Goal: Find specific page/section: Find specific page/section

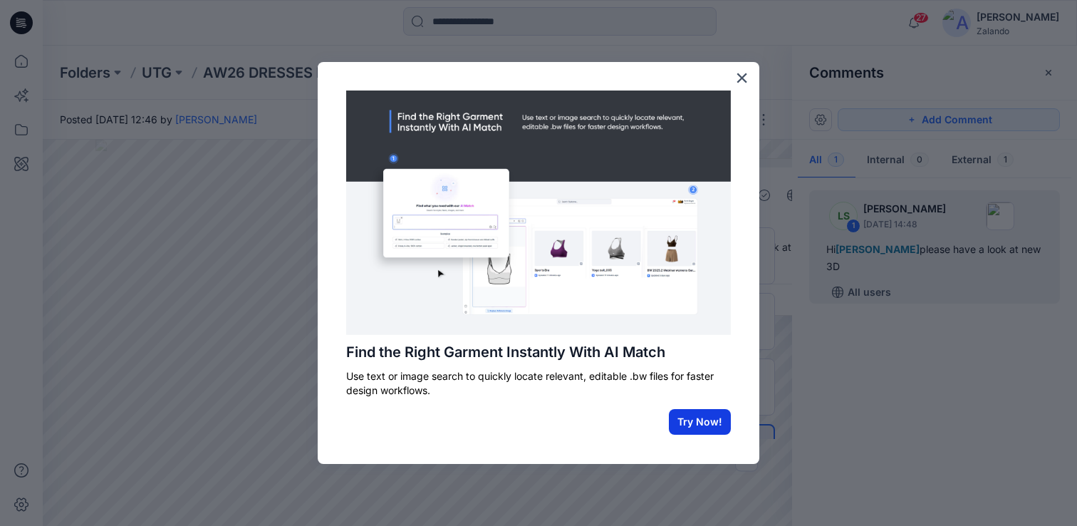
click at [713, 428] on button "Try Now!" at bounding box center [700, 422] width 62 height 26
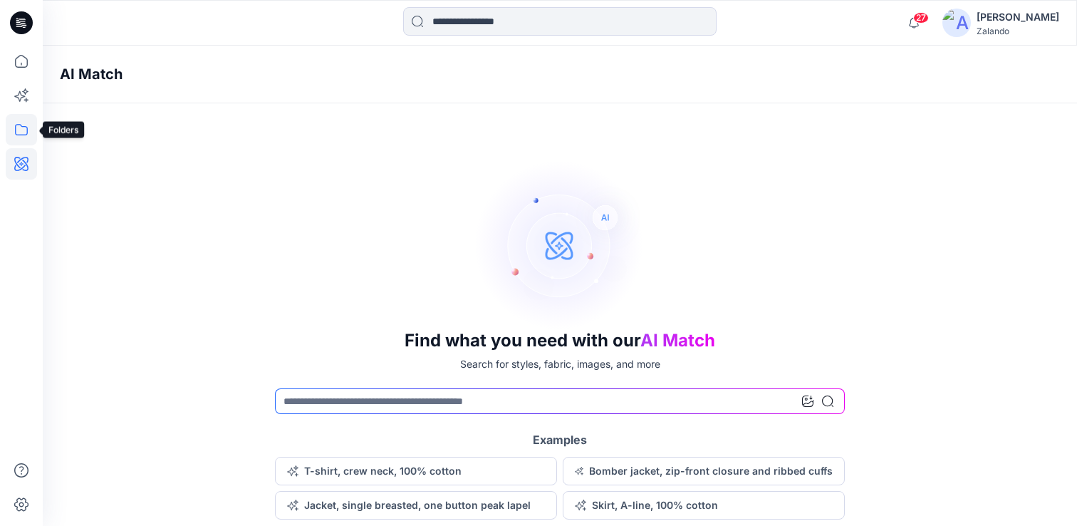
click at [26, 132] on icon at bounding box center [21, 129] width 31 height 31
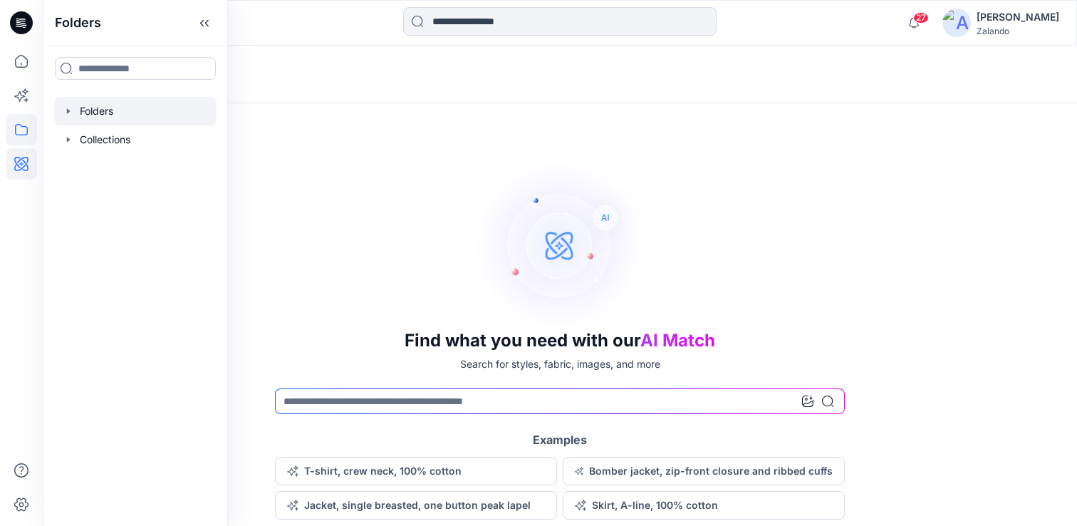
click at [119, 114] on div at bounding box center [135, 111] width 162 height 29
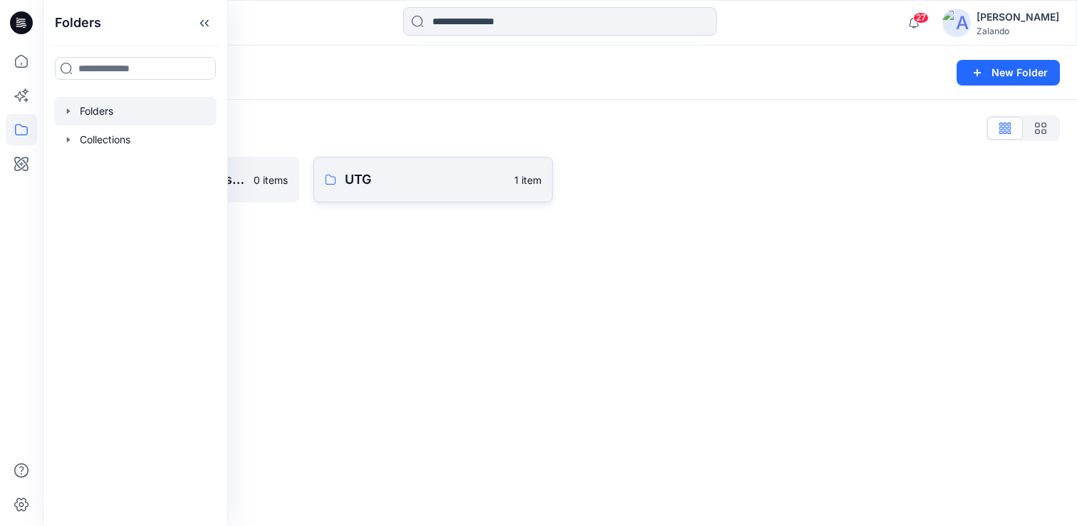
click at [448, 177] on p "UTG" at bounding box center [425, 180] width 161 height 20
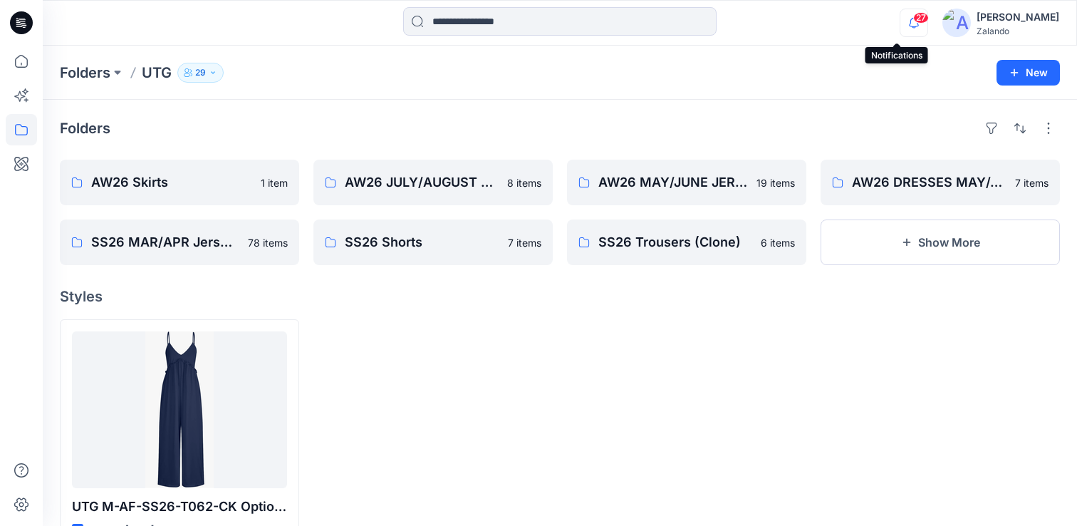
click at [904, 26] on icon "button" at bounding box center [914, 23] width 27 height 29
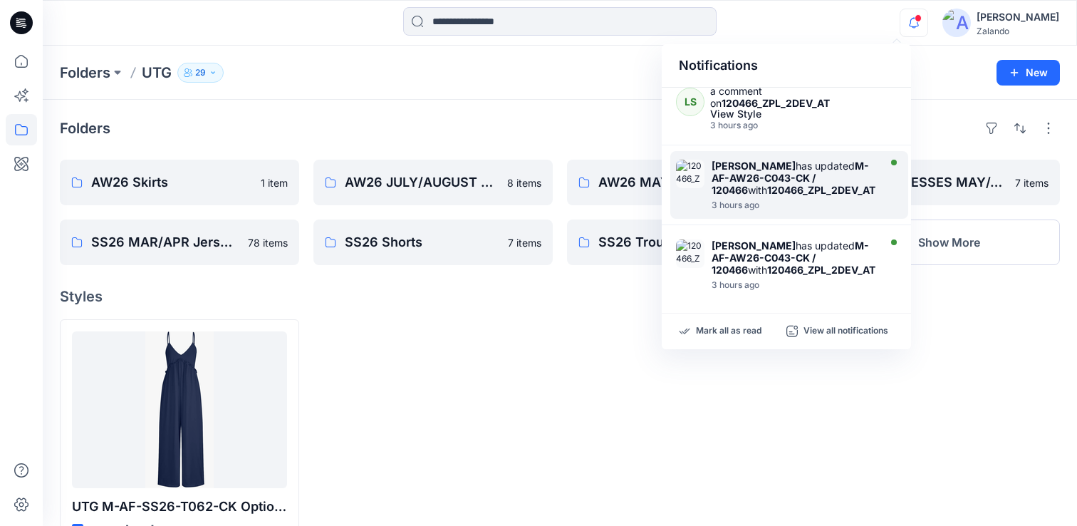
scroll to position [264, 0]
click at [849, 167] on strong "M-AF-AW26-C043-CK / 120466" at bounding box center [790, 177] width 157 height 36
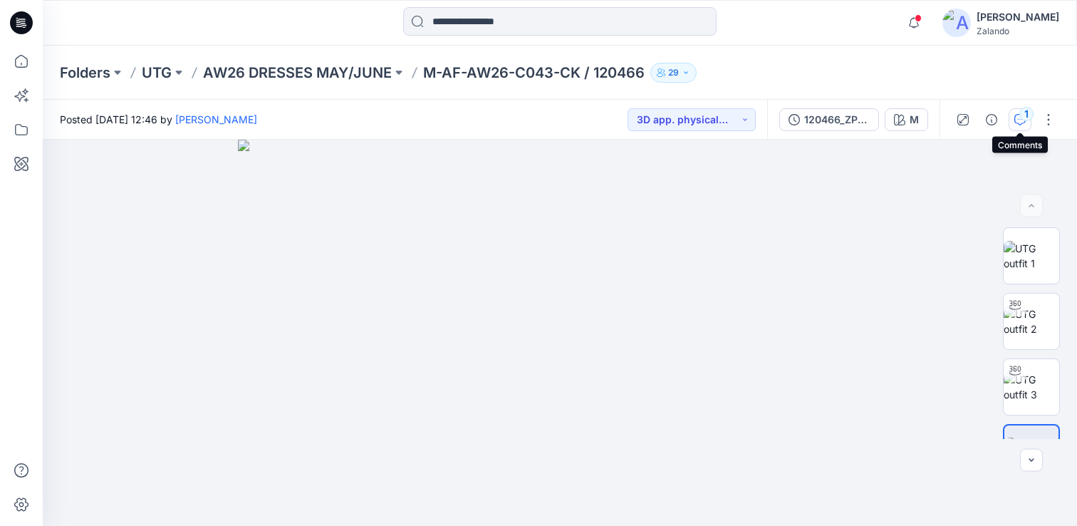
click at [1023, 123] on icon "button" at bounding box center [1020, 119] width 11 height 11
